Goal: Task Accomplishment & Management: Manage account settings

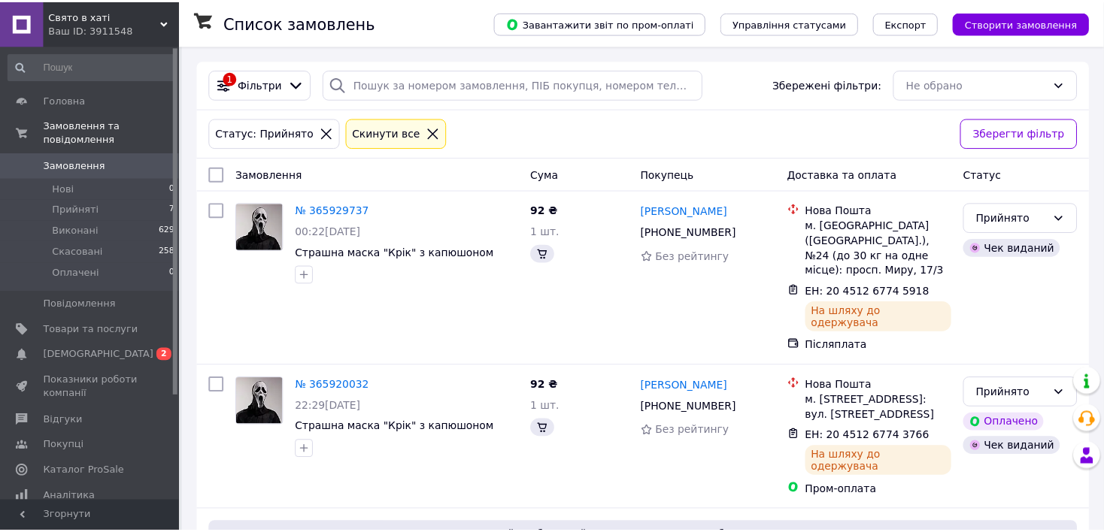
scroll to position [8, 0]
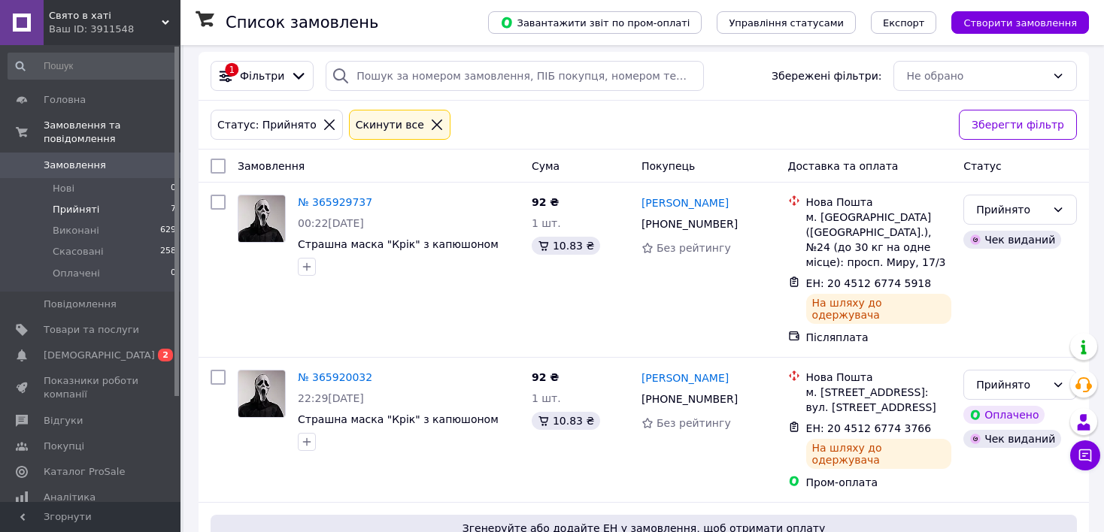
click at [323, 122] on icon at bounding box center [330, 125] width 14 height 14
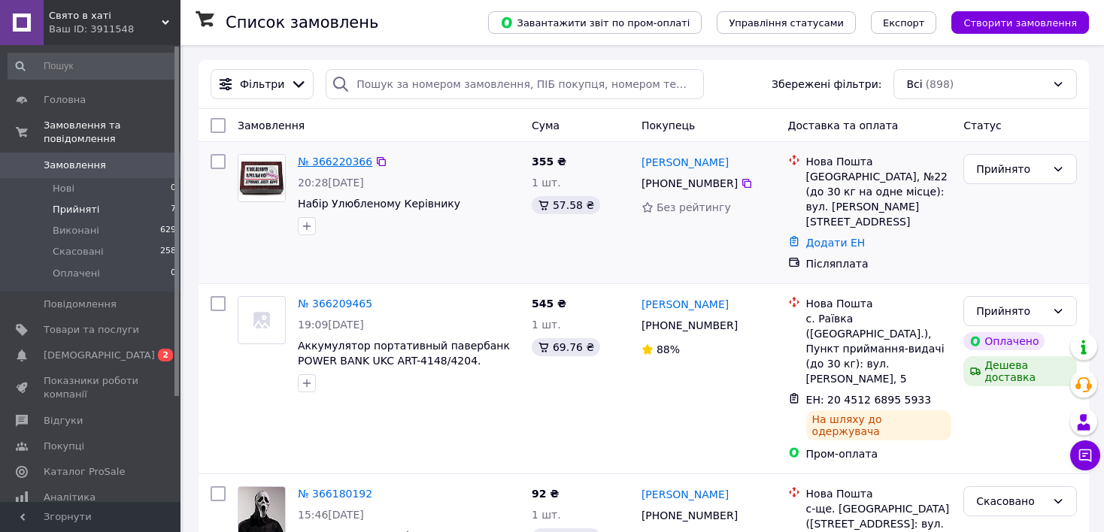
click at [353, 165] on link "№ 366220366" at bounding box center [335, 162] width 74 height 12
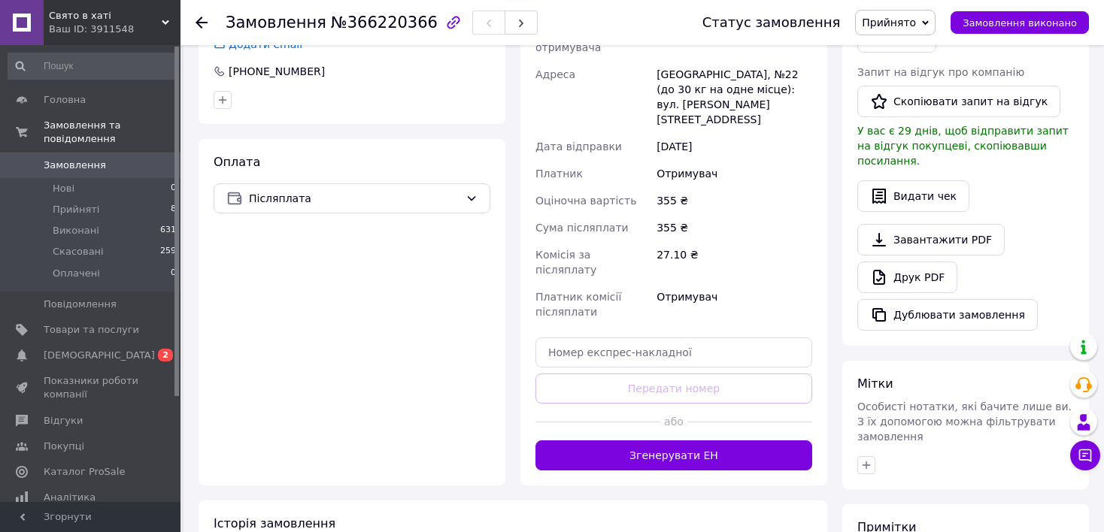
scroll to position [376, 0]
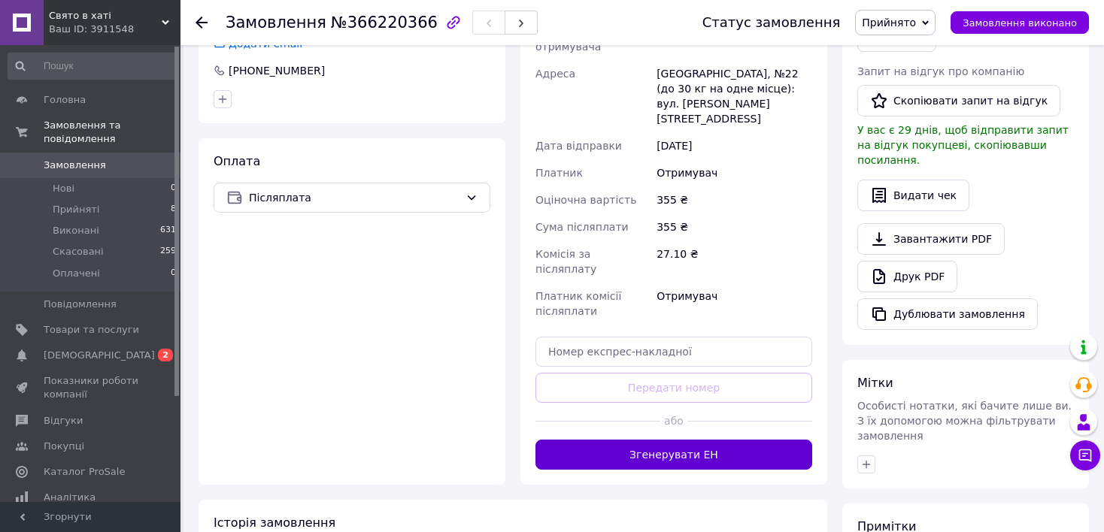
click at [700, 440] on button "Згенерувати ЕН" at bounding box center [673, 455] width 277 height 30
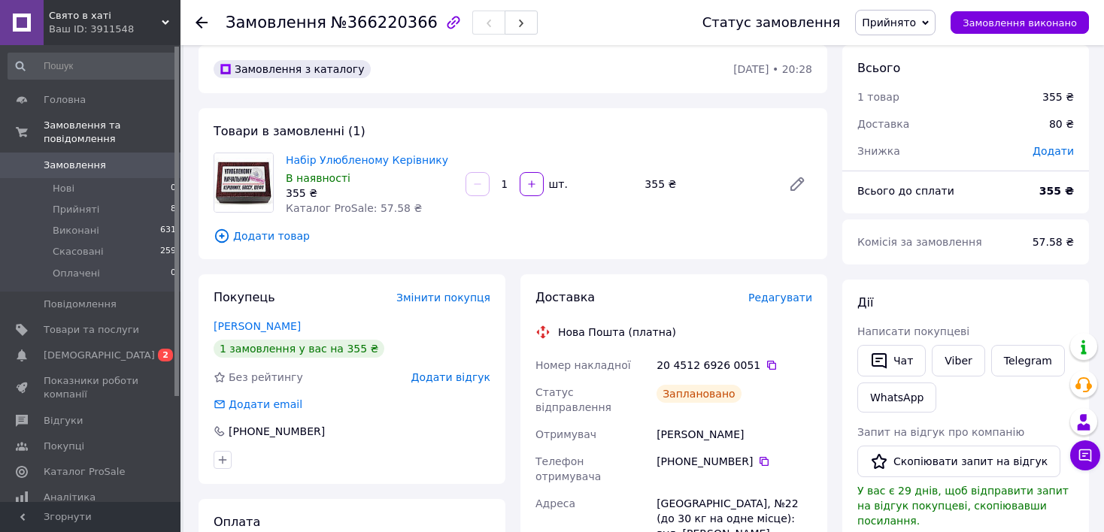
scroll to position [0, 0]
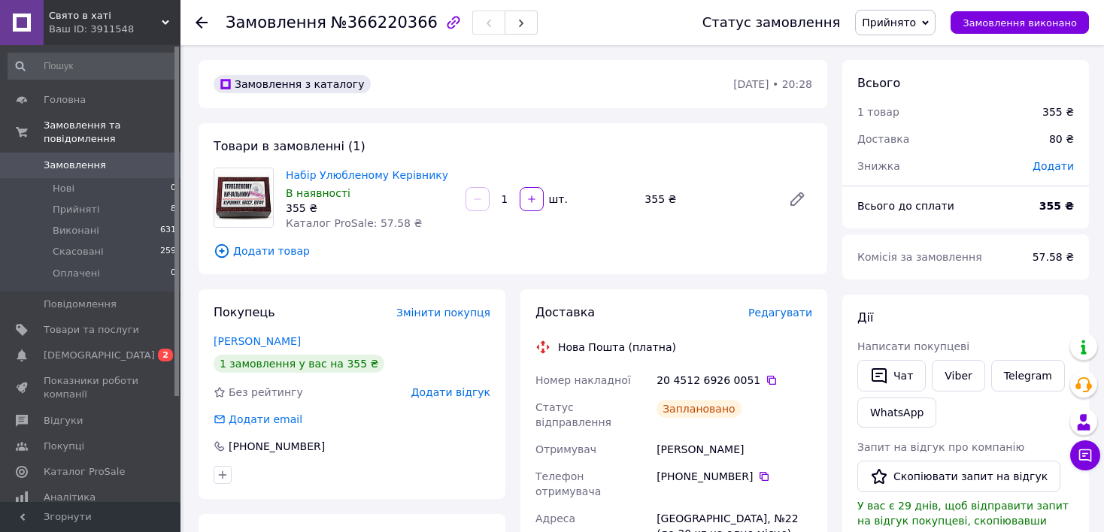
click at [237, 195] on img at bounding box center [243, 197] width 59 height 59
click at [332, 174] on link "Набір Улюбленому Керівнику" at bounding box center [367, 175] width 162 height 12
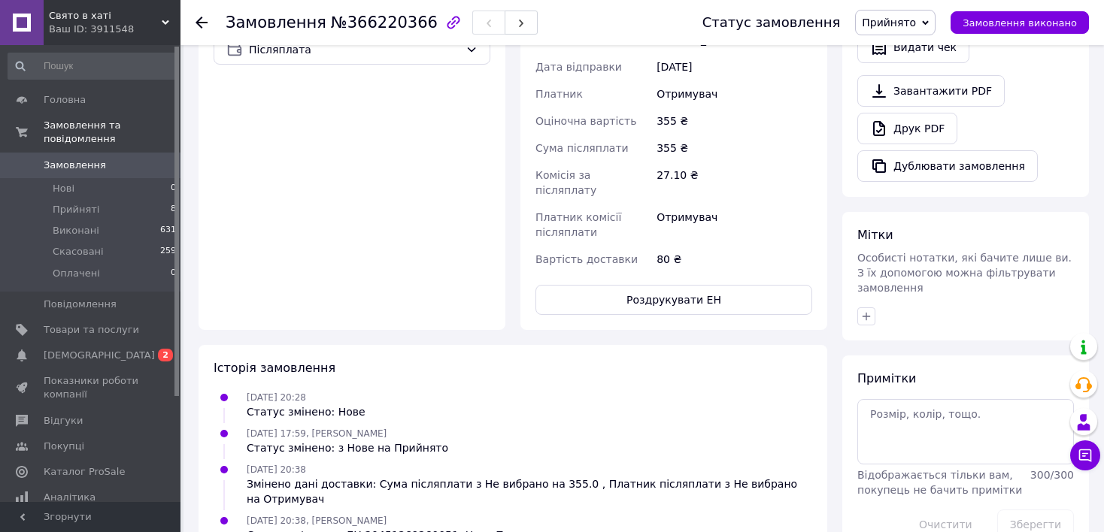
scroll to position [529, 0]
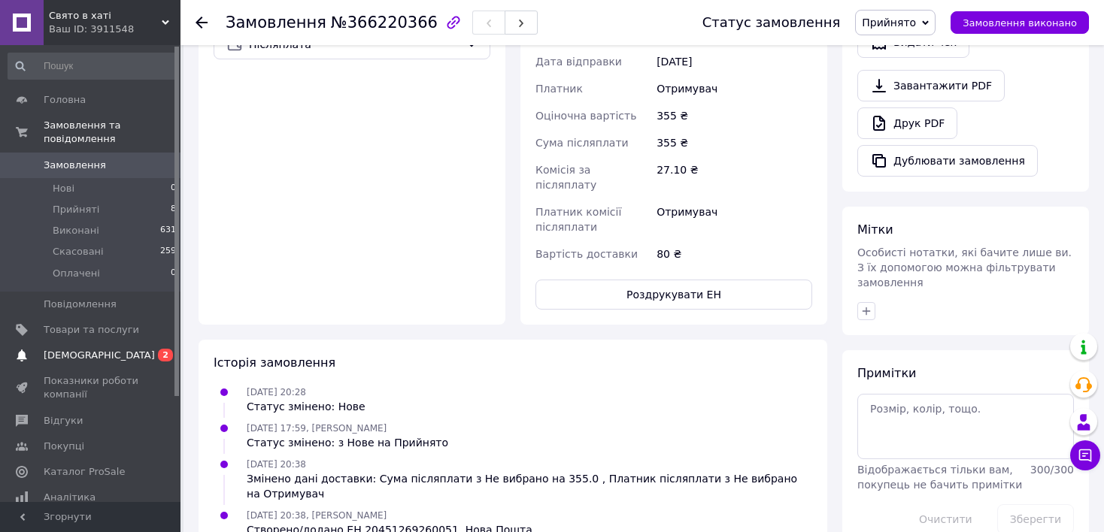
click at [76, 349] on span "[DEMOGRAPHIC_DATA]" at bounding box center [99, 356] width 111 height 14
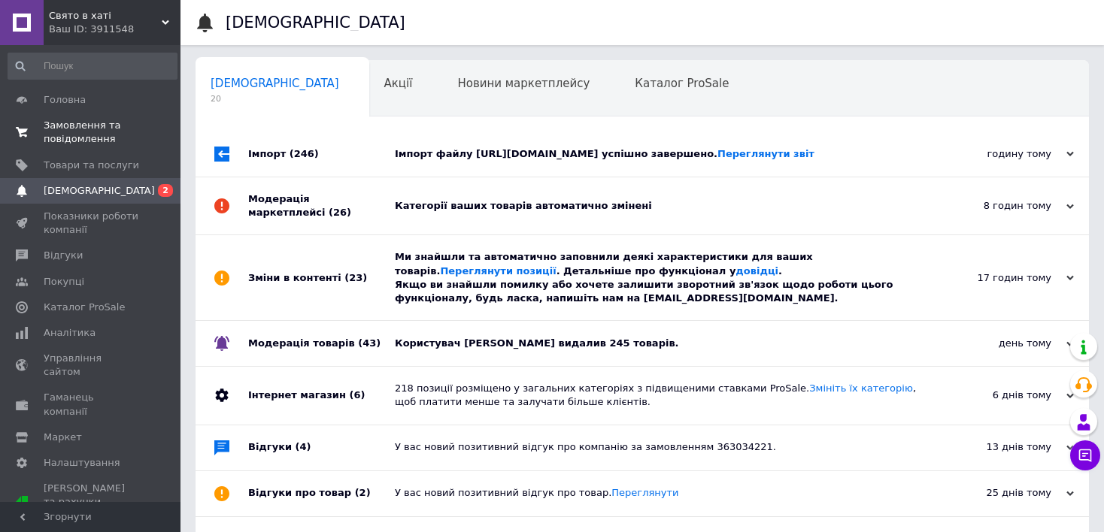
click at [90, 138] on span "Замовлення та повідомлення" at bounding box center [91, 132] width 95 height 27
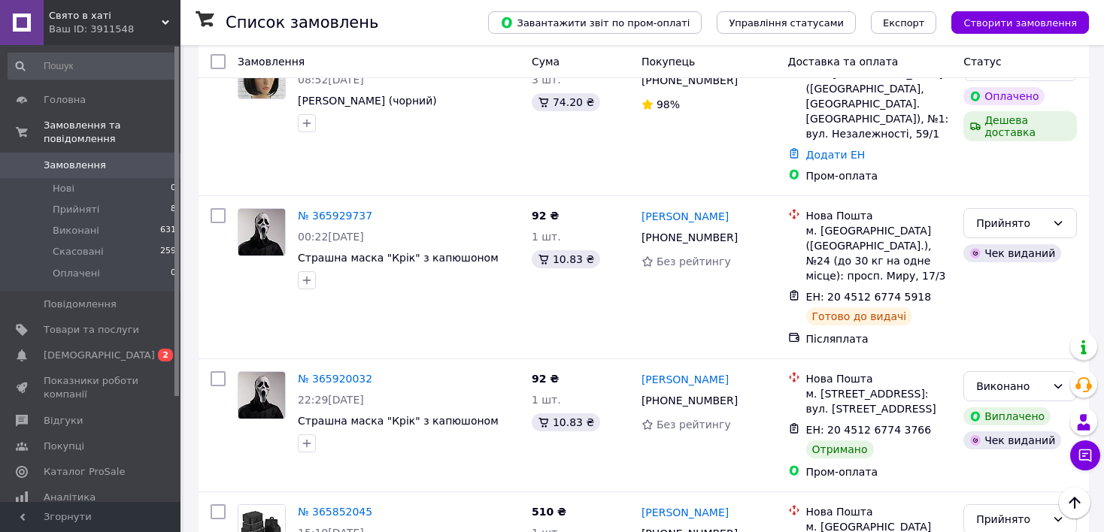
scroll to position [752, 0]
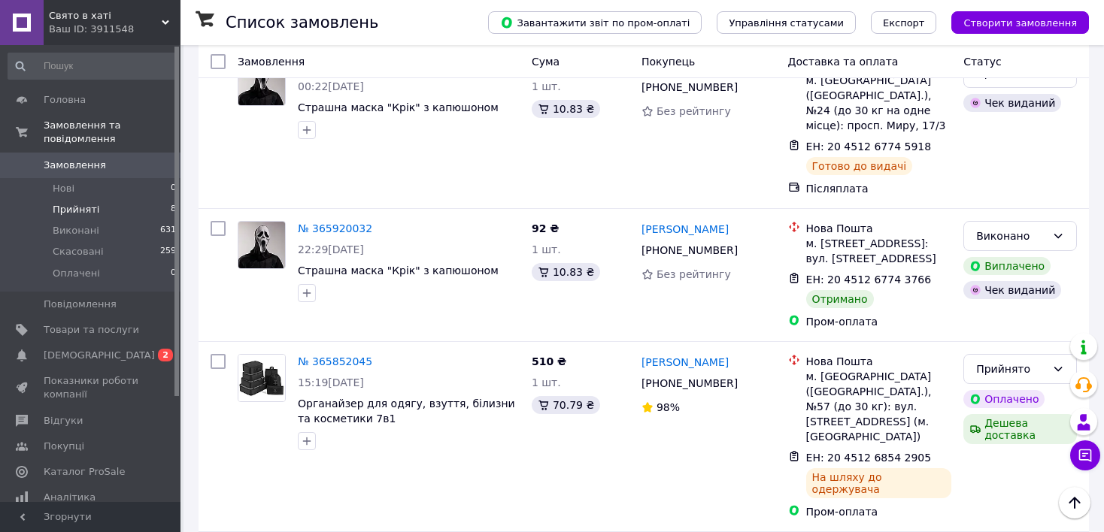
click at [72, 203] on span "Прийняті" at bounding box center [76, 210] width 47 height 14
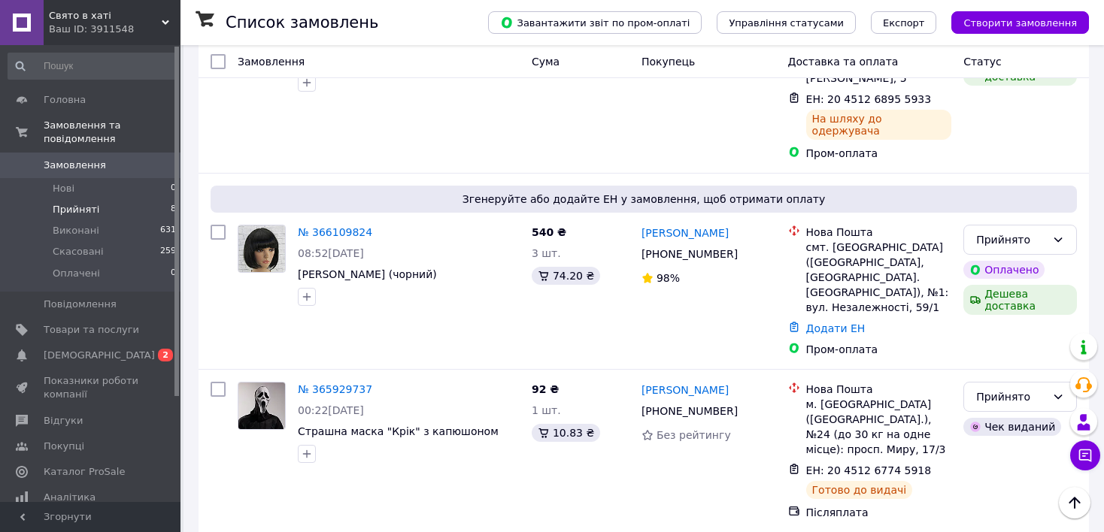
scroll to position [366, 0]
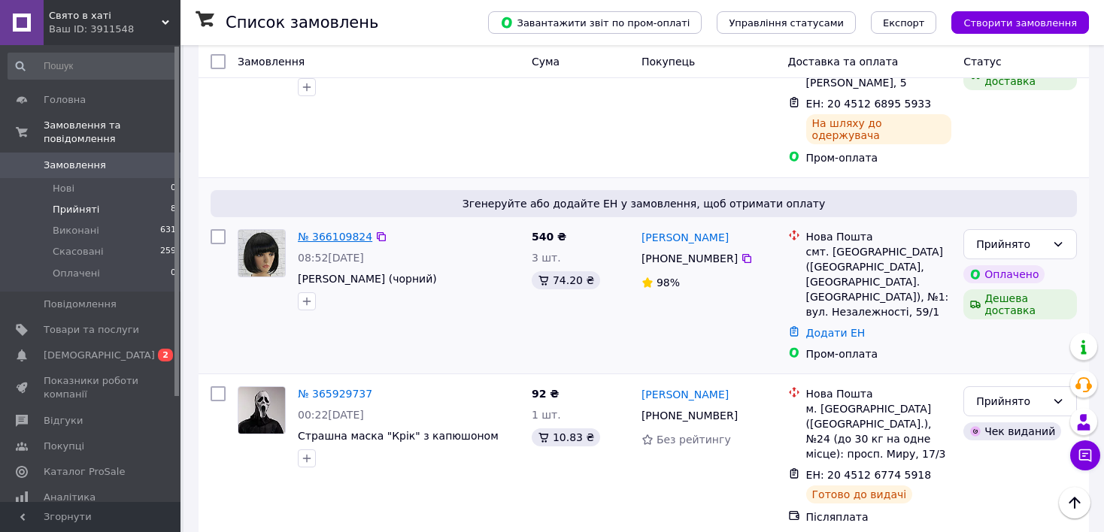
click at [333, 231] on link "№ 366109824" at bounding box center [335, 237] width 74 height 12
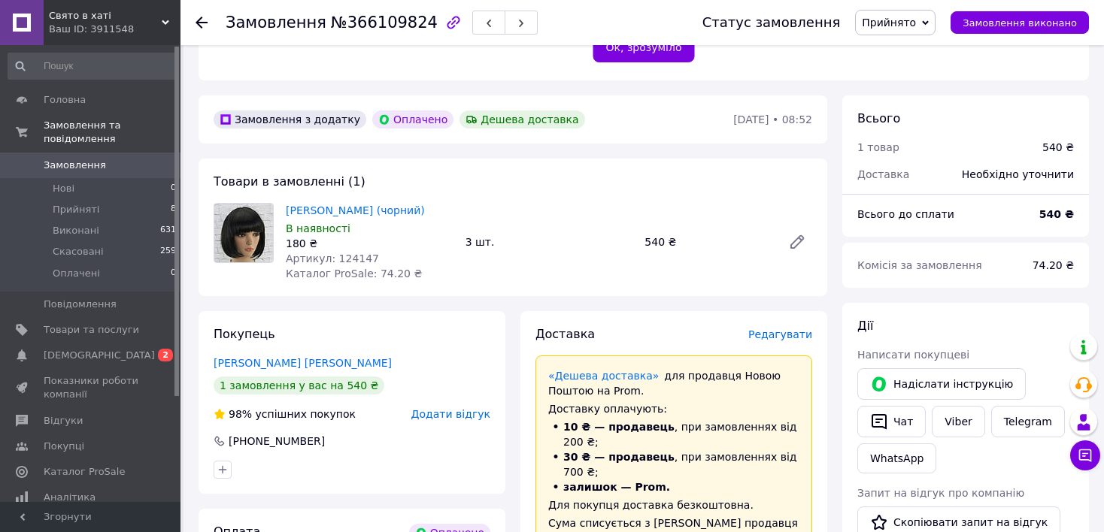
scroll to position [441, 0]
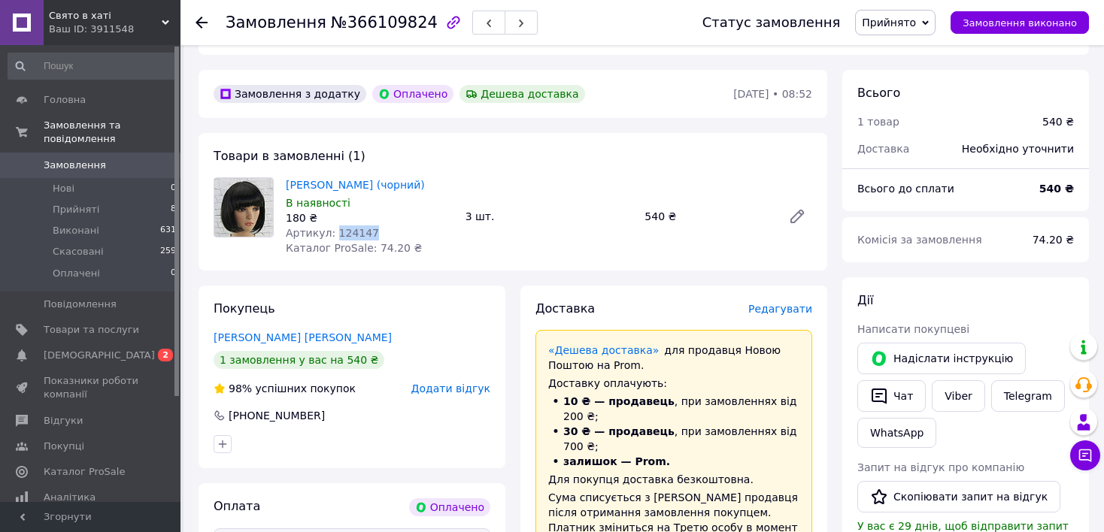
drag, startPoint x: 370, startPoint y: 216, endPoint x: 332, endPoint y: 220, distance: 38.5
click at [332, 226] on div "Артикул: 124147" at bounding box center [370, 233] width 168 height 15
copy span "124147"
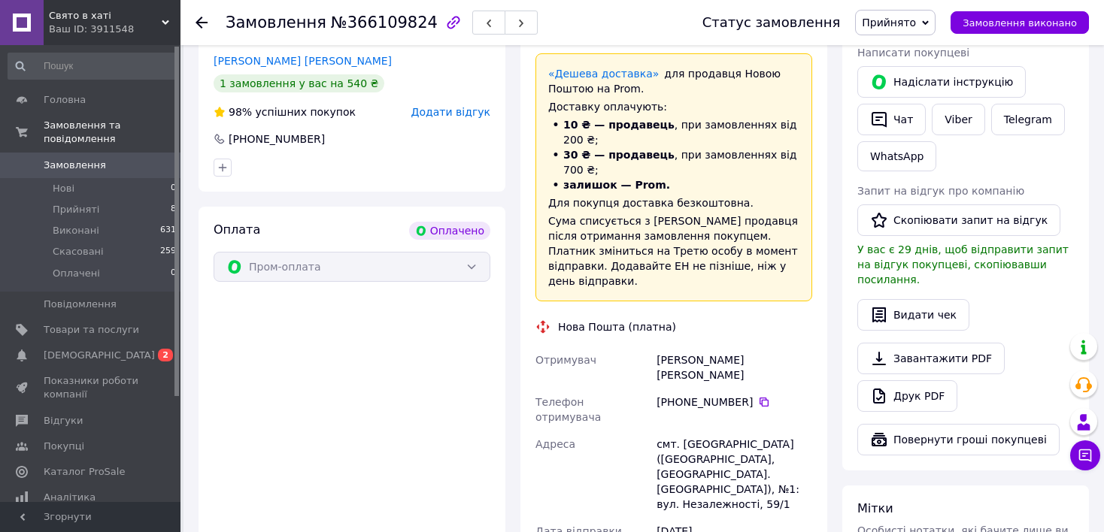
scroll to position [742, 0]
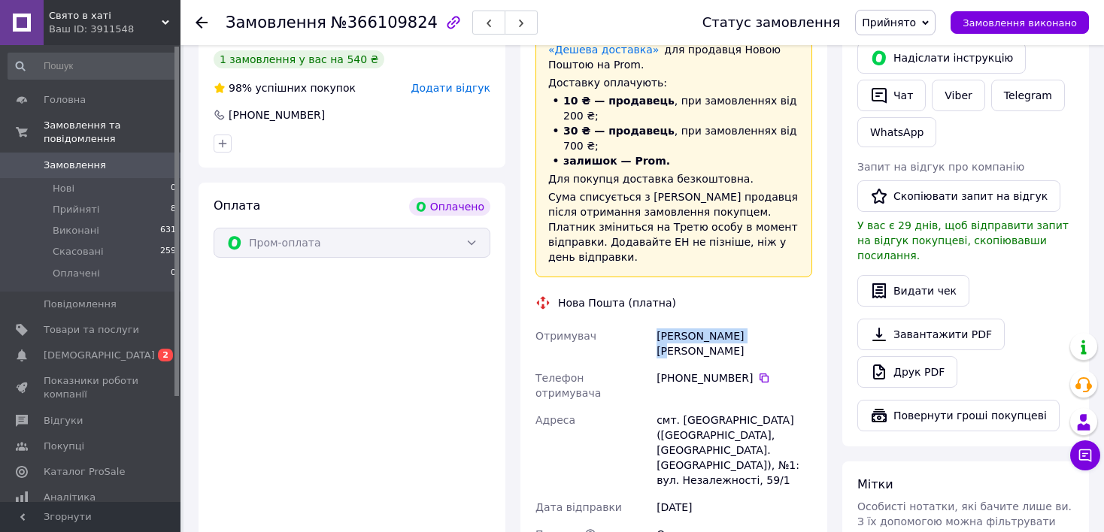
drag, startPoint x: 776, startPoint y: 292, endPoint x: 659, endPoint y: 284, distance: 117.6
click at [659, 323] on div "[PERSON_NAME] [PERSON_NAME]" at bounding box center [734, 344] width 162 height 42
copy div "[PERSON_NAME] [PERSON_NAME]"
click at [114, 199] on li "Прийняті 8" at bounding box center [92, 209] width 185 height 21
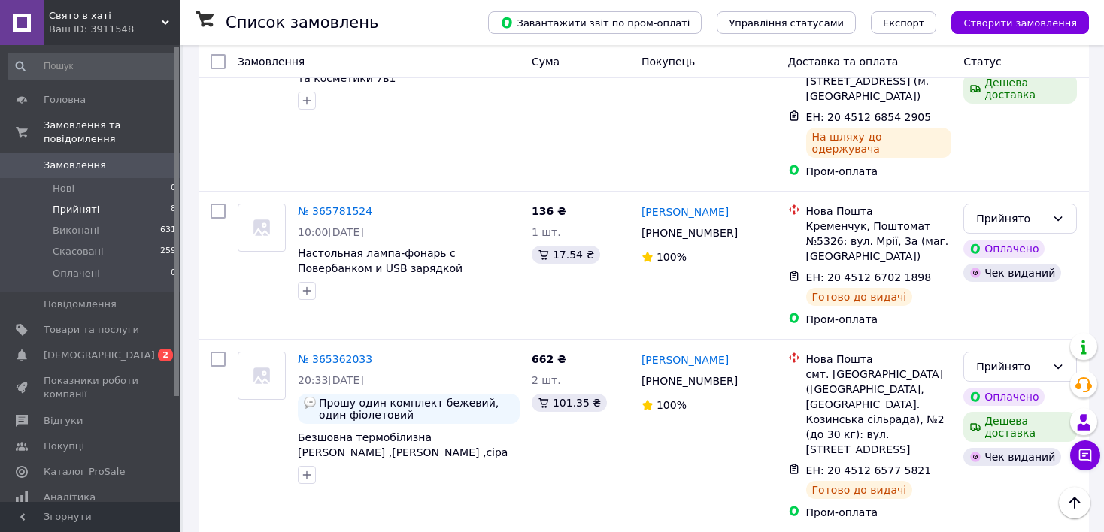
scroll to position [968, 0]
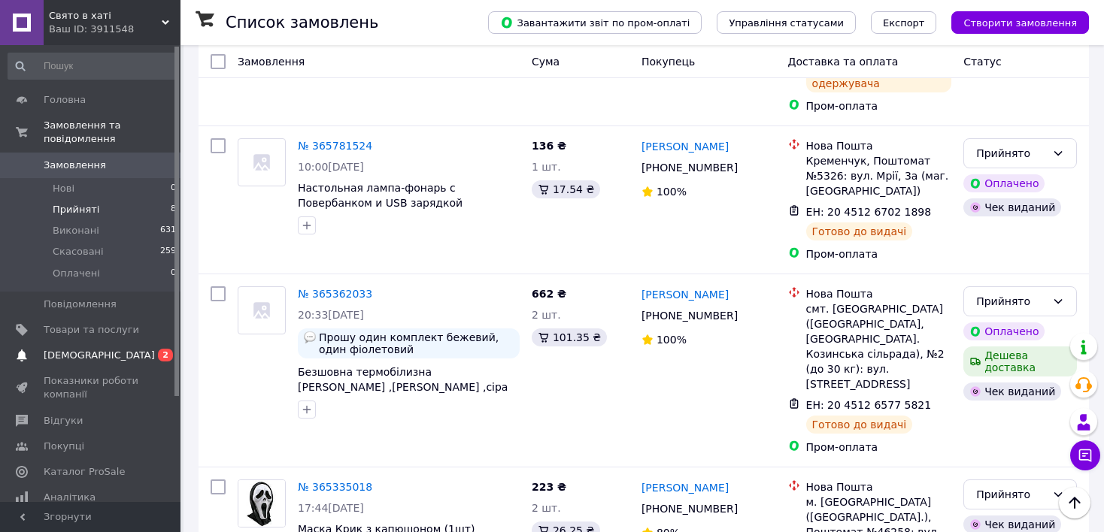
click at [81, 349] on span "[DEMOGRAPHIC_DATA]" at bounding box center [99, 356] width 111 height 14
